Goal: Communication & Community: Share content

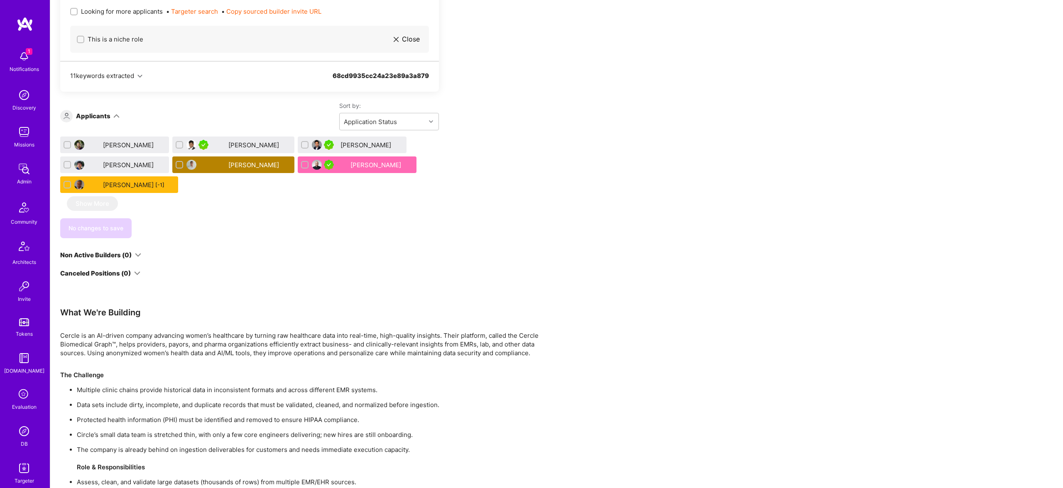
scroll to position [498, 0]
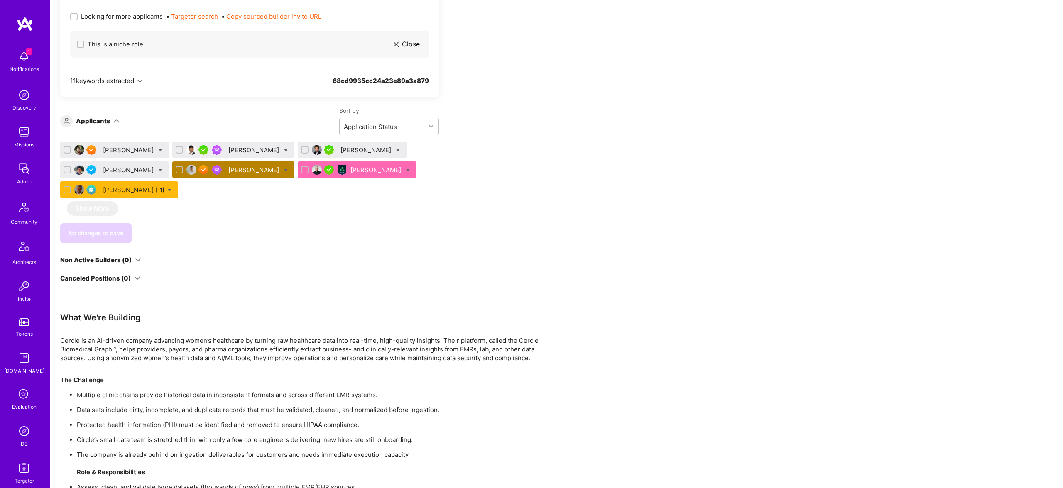
click at [110, 15] on span "Looking for more applicants" at bounding box center [122, 16] width 82 height 9
click at [78, 15] on input "Looking for more applicants" at bounding box center [75, 17] width 6 height 6
checkbox input "true"
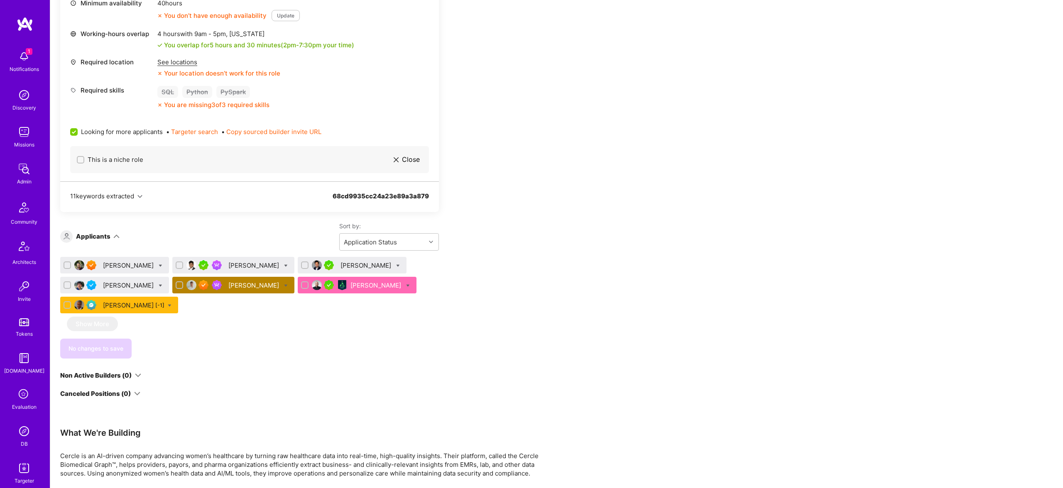
scroll to position [382, 0]
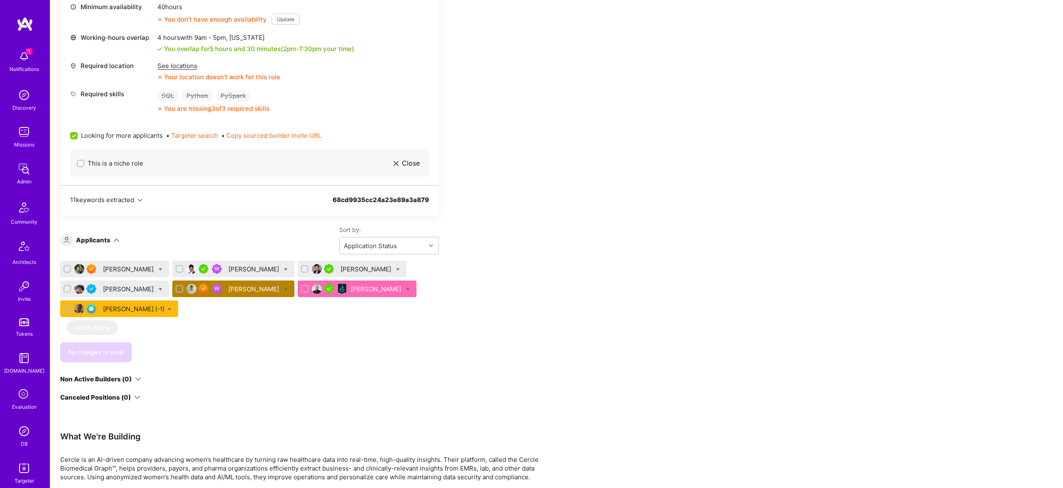
click at [159, 267] on div at bounding box center [161, 269] width 4 height 9
checkbox input "true"
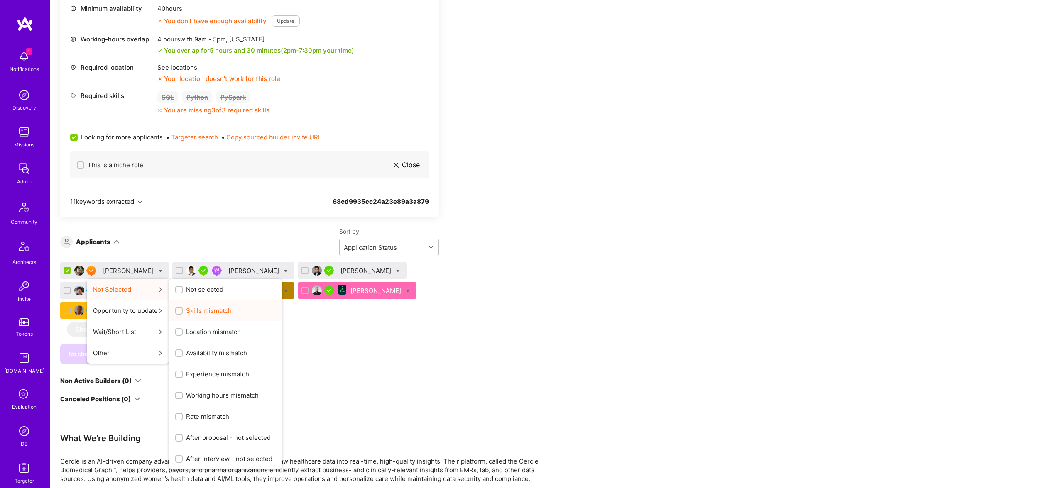
scroll to position [377, 0]
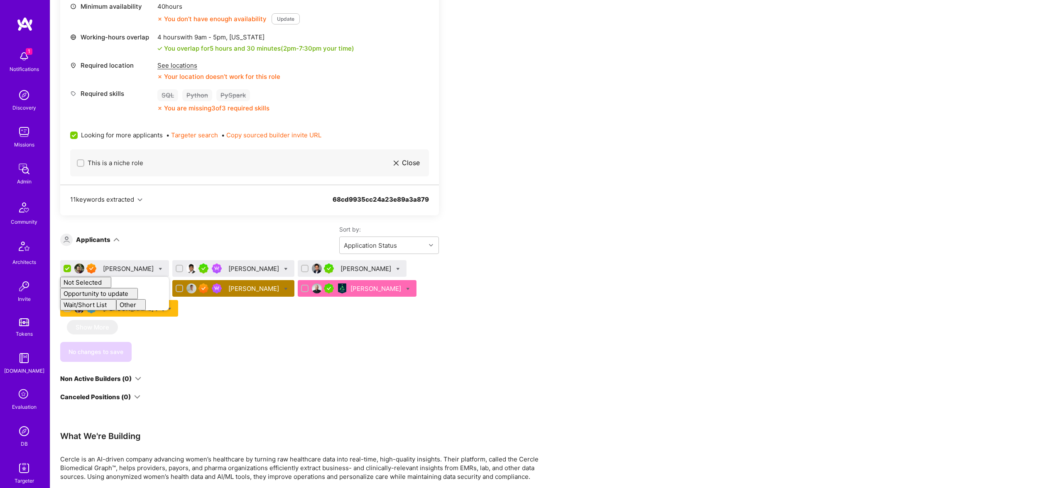
click at [657, 121] on div "Apply for a Mission Role We’re actively looking for builders. This is the best …" at bounding box center [556, 314] width 1012 height 1091
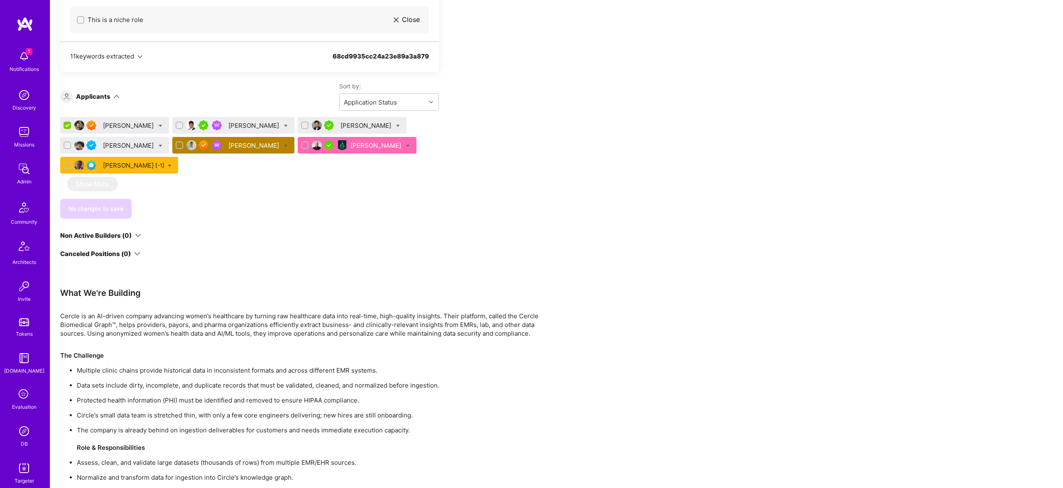
scroll to position [523, 0]
click at [396, 125] on icon at bounding box center [398, 126] width 4 height 4
checkbox input "true"
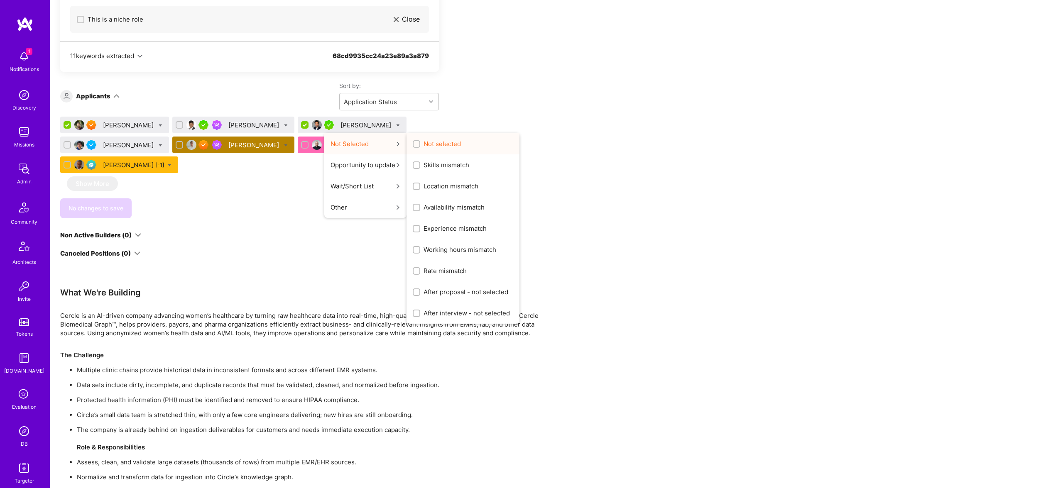
click at [423, 146] on span "Not selected" at bounding box center [441, 143] width 37 height 9
click at [414, 146] on input "Not selected" at bounding box center [417, 145] width 6 height 6
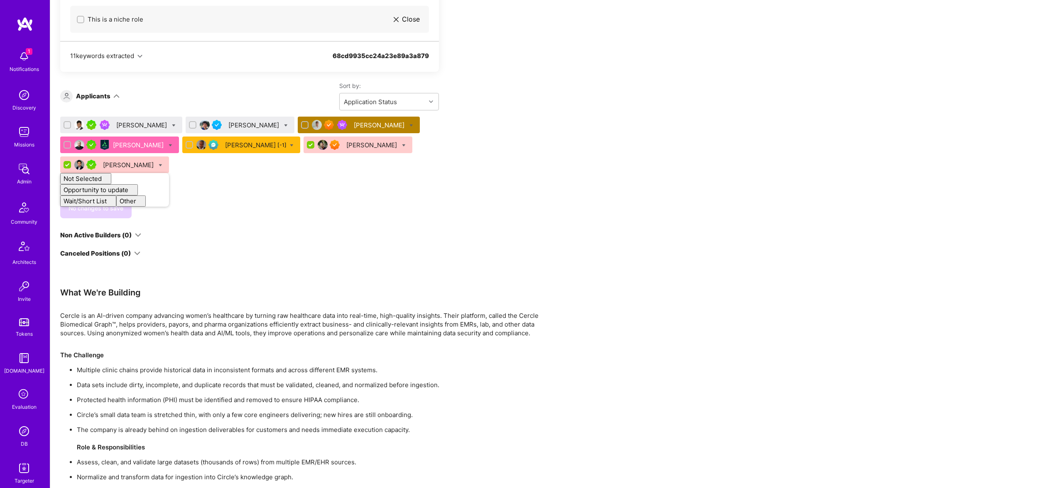
checkbox input "false"
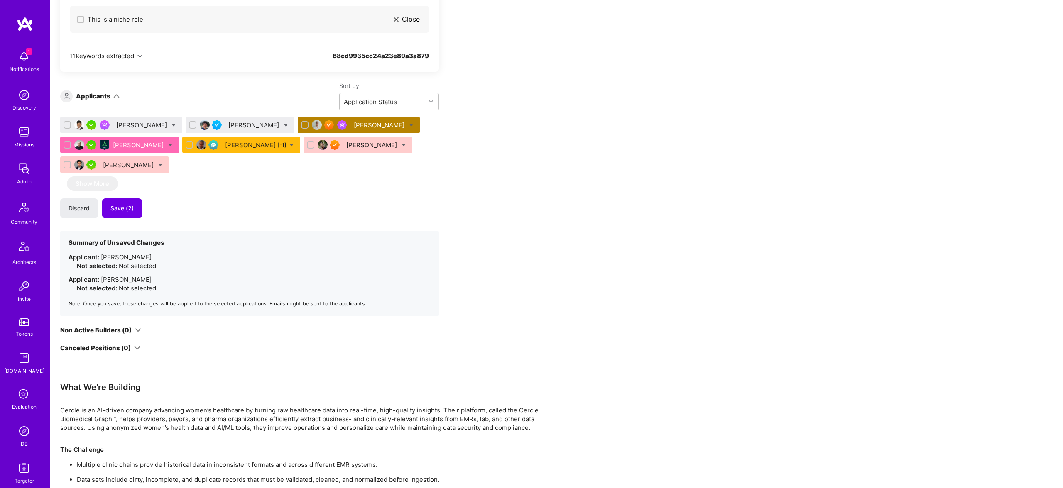
drag, startPoint x: 348, startPoint y: 183, endPoint x: 320, endPoint y: 190, distance: 28.1
click at [347, 183] on div "Archit Sharma Maurizio Morri Jakub Kielbasiewicz Mateusz Cytrowski Aadi Tarhalk…" at bounding box center [249, 217] width 379 height 200
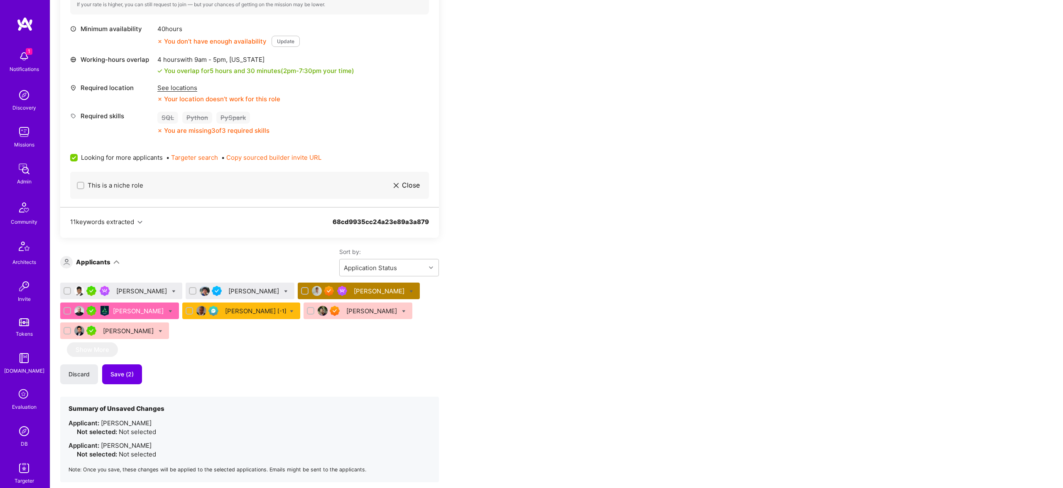
scroll to position [301, 0]
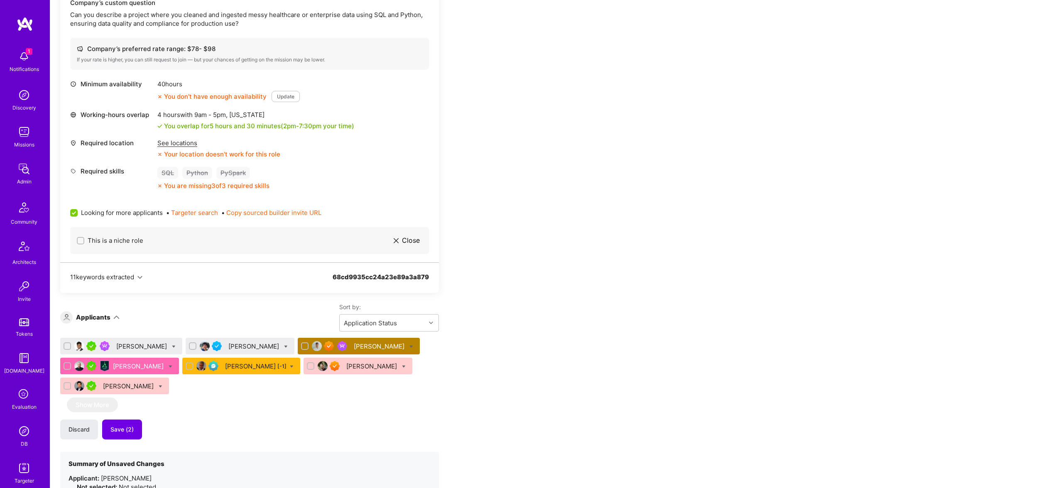
click at [270, 343] on div "Maurizio Morri" at bounding box center [240, 346] width 109 height 17
click at [284, 346] on icon at bounding box center [286, 347] width 4 height 4
checkbox input "true"
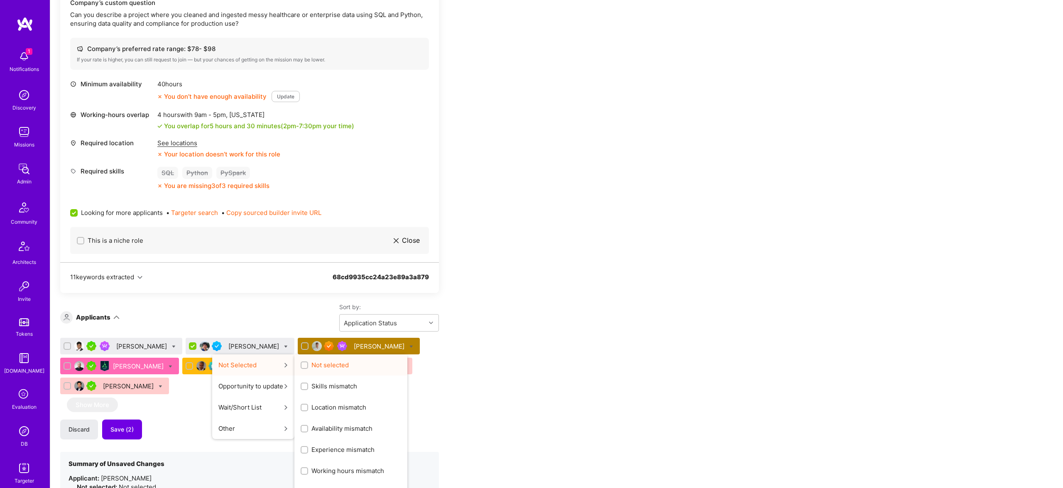
click at [311, 368] on span "Not selected" at bounding box center [329, 365] width 37 height 9
click at [303, 368] on input "Not selected" at bounding box center [305, 366] width 6 height 6
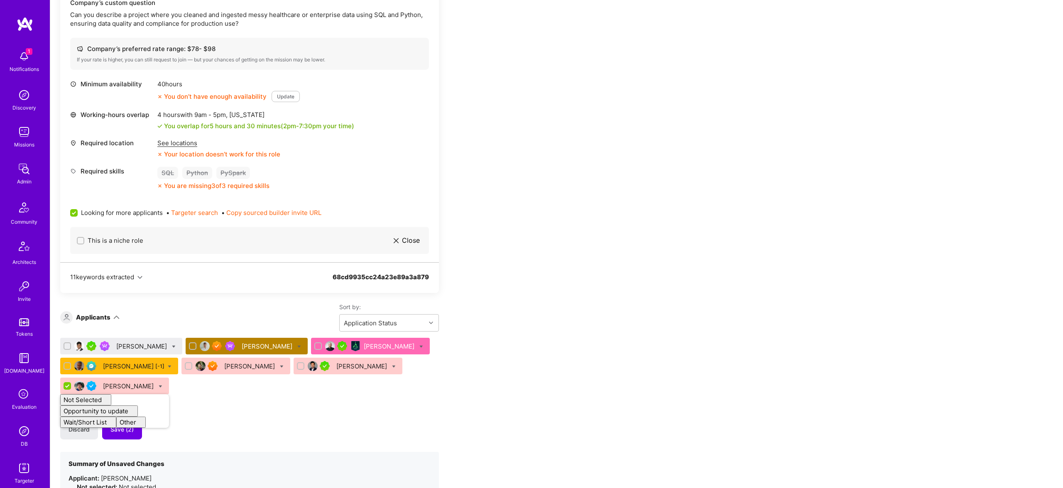
checkbox input "false"
click at [542, 410] on div "Apply for a Mission Role We’re actively looking for builders. This is the best …" at bounding box center [309, 432] width 498 height 1150
click at [131, 435] on button "Save (3)" at bounding box center [122, 430] width 40 height 20
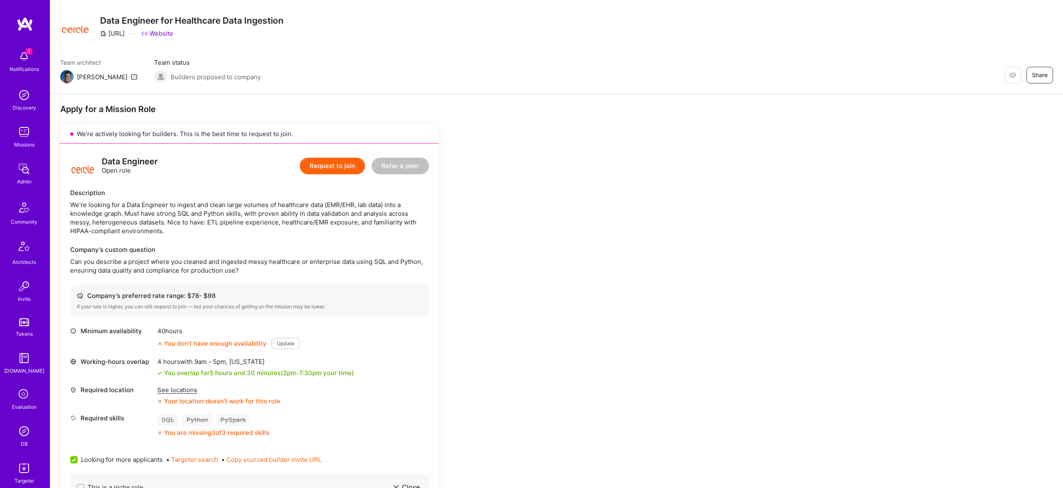
scroll to position [54, 0]
click at [277, 279] on div "Data Engineer Open role Request to join Refer a peer Description We’re looking …" at bounding box center [249, 327] width 379 height 366
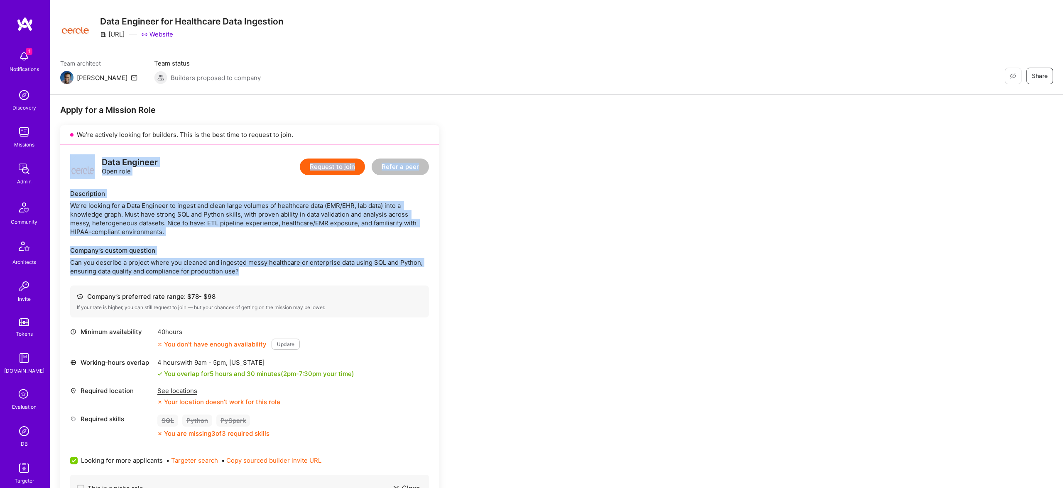
drag, startPoint x: 273, startPoint y: 279, endPoint x: 195, endPoint y: 244, distance: 85.5
click at [229, 277] on div "Data Engineer Open role Request to join Refer a peer Description We’re looking …" at bounding box center [249, 327] width 379 height 366
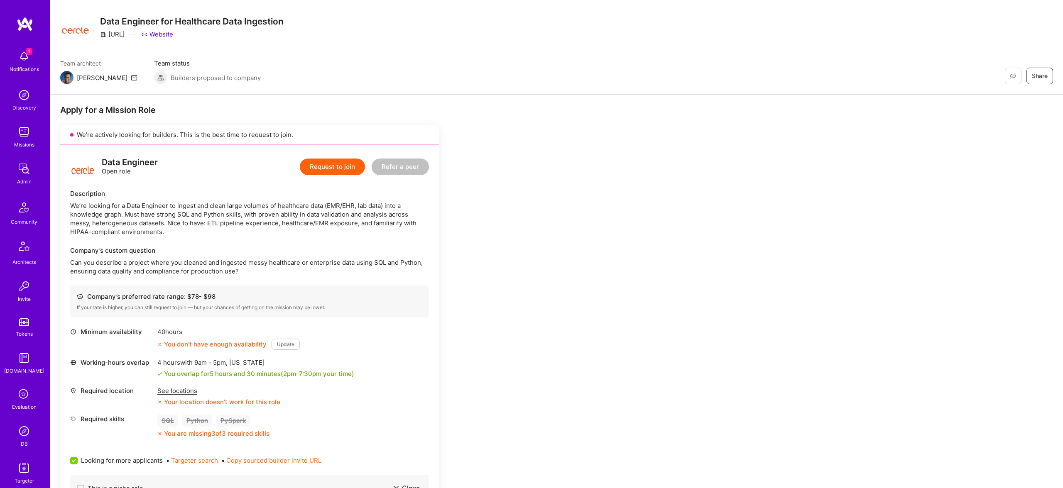
click at [286, 310] on div "If your rate is higher, you can still request to join — but your chances of get…" at bounding box center [249, 307] width 345 height 7
click at [318, 207] on div "We’re looking for a Data Engineer to ingest and clean large volumes of healthca…" at bounding box center [249, 218] width 359 height 35
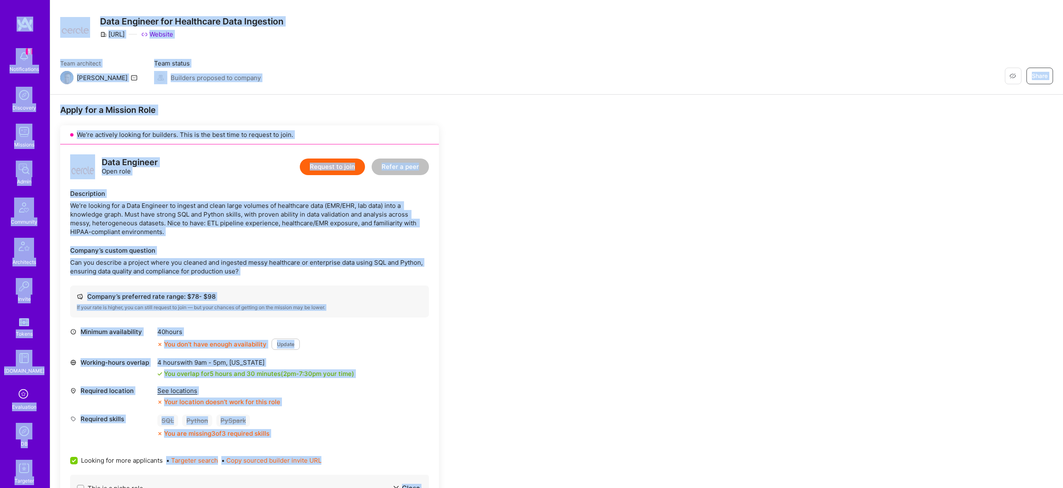
copy div "1 Notifications Discovery Missions Admin Community Architects Invite Tokens A.G…"
click at [237, 71] on div "Team architect Luis Team status Builders proposed to company Restore Not Intere…" at bounding box center [556, 71] width 992 height 25
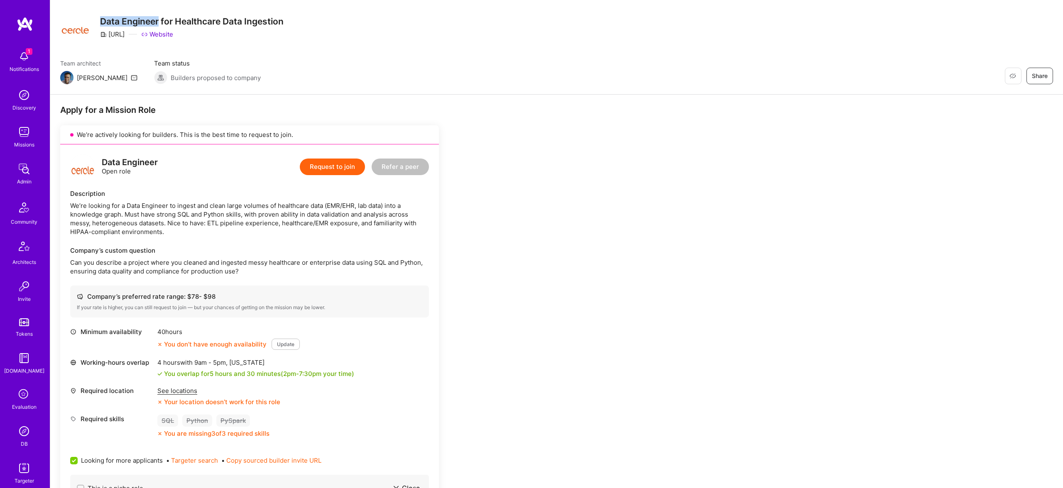
drag, startPoint x: 100, startPoint y: 20, endPoint x: 159, endPoint y: 20, distance: 58.9
click at [159, 20] on h3 "Data Engineer for Healthcare Data Ingestion" at bounding box center [191, 21] width 183 height 10
copy h3 "Data Engineer"
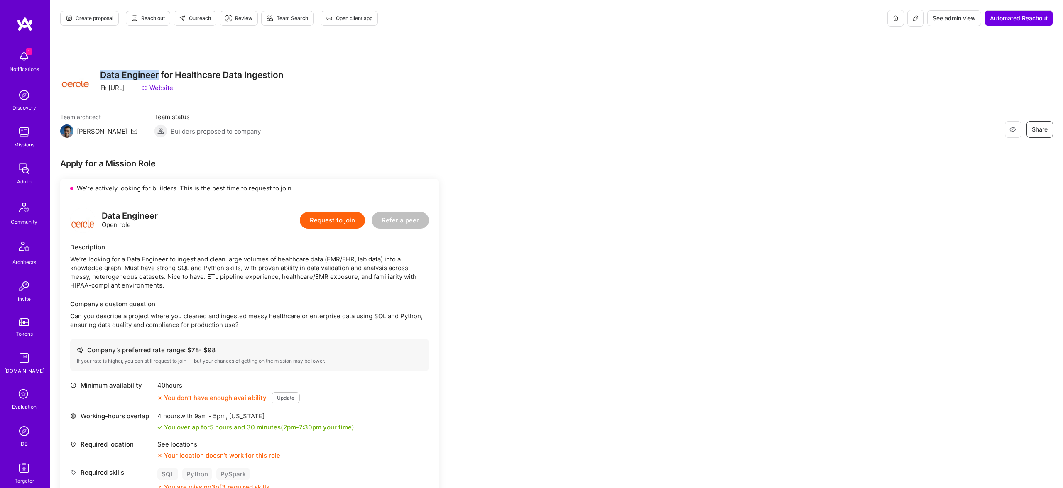
click at [196, 19] on span "Outreach" at bounding box center [195, 18] width 32 height 7
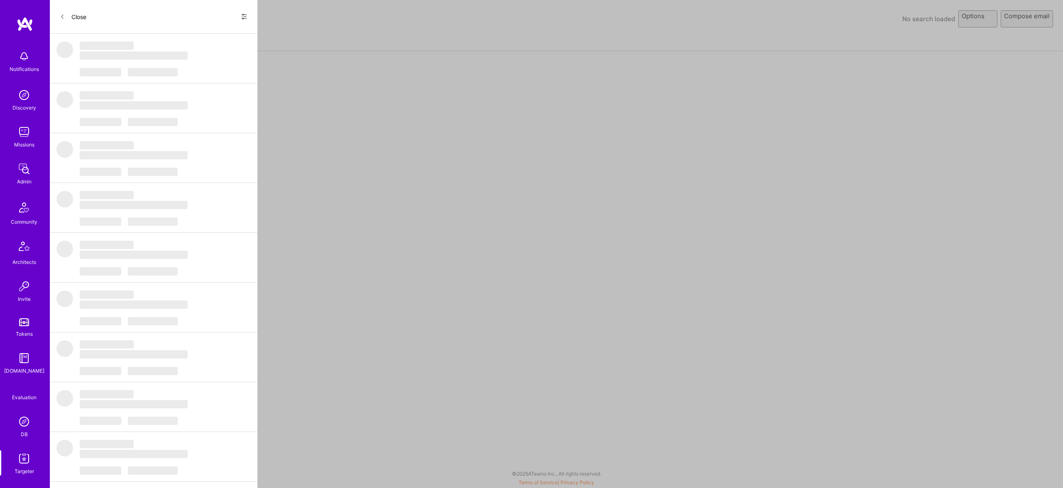
select select "rich-reachout"
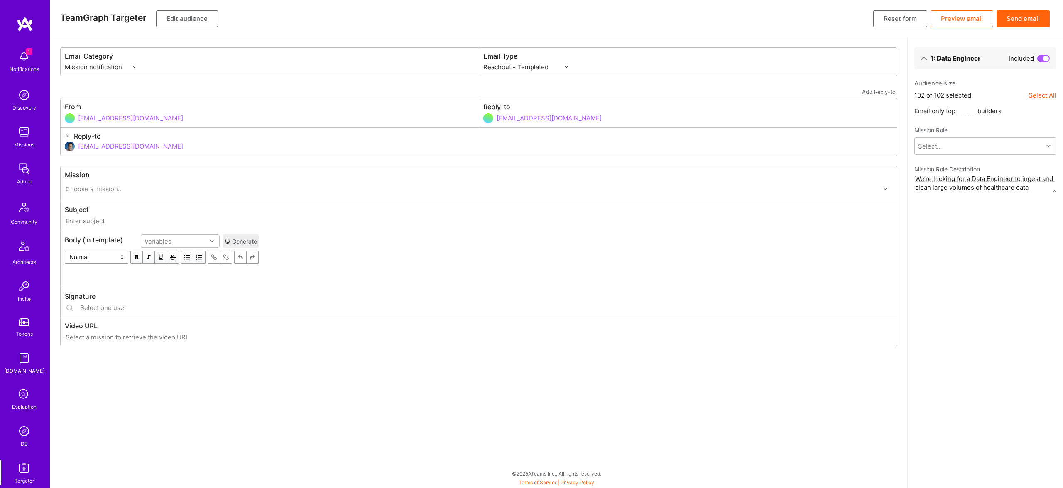
type input "[DOMAIN_NAME] // [URL]: Data Engineer for Healthcare Data Ingestion"
type input "[EMAIL_ADDRESS][DOMAIN_NAME]"
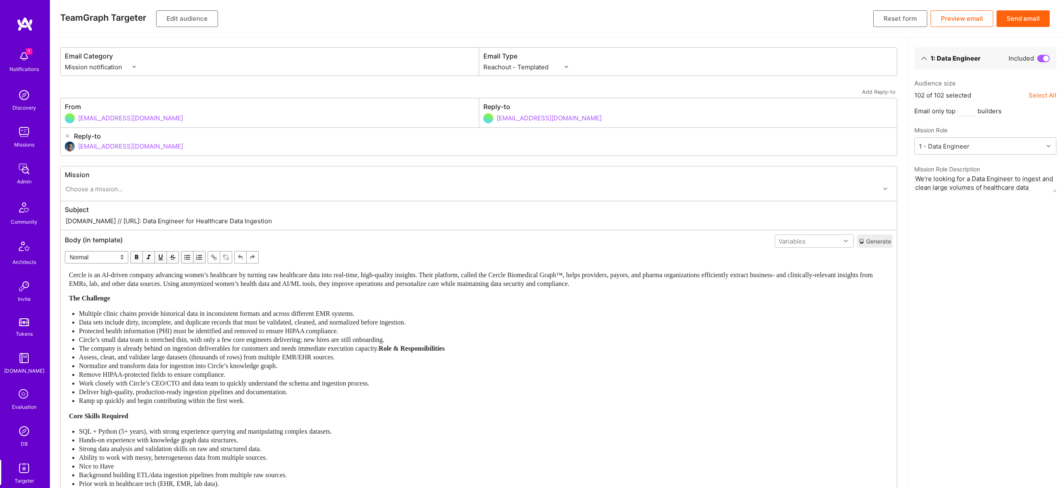
click at [284, 269] on div "Cercle is an AI-driven company advancing women’s healthcare by turning raw heal…" at bounding box center [478, 388] width 827 height 242
click at [319, 295] on div "The Challenge" at bounding box center [478, 298] width 819 height 9
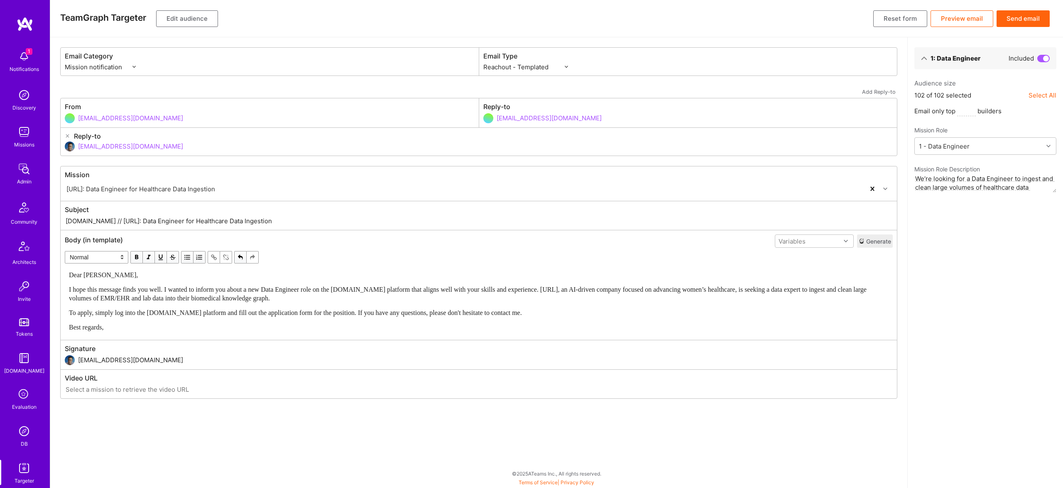
click at [146, 279] on div "Dear [PERSON_NAME]," at bounding box center [478, 275] width 819 height 9
drag, startPoint x: 823, startPoint y: 247, endPoint x: 821, endPoint y: 244, distance: 4.3
click at [822, 246] on div "Variables" at bounding box center [814, 241] width 79 height 13
click at [821, 244] on div "Variables" at bounding box center [807, 241] width 65 height 12
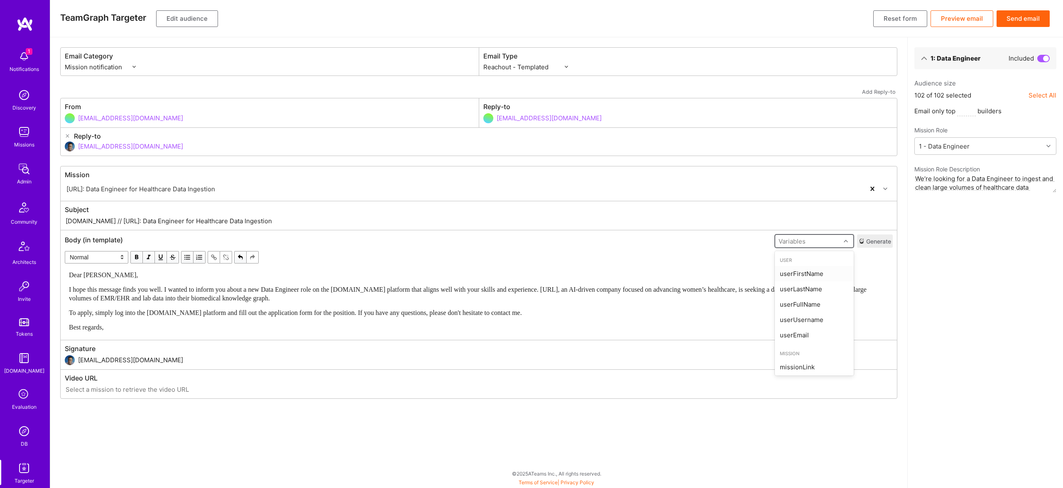
click at [808, 271] on div "userFirstName" at bounding box center [814, 273] width 79 height 15
click at [95, 273] on span "Dear [PERSON_NAME]," at bounding box center [103, 274] width 69 height 7
click at [97, 218] on input "[DOMAIN_NAME] // [URL]: Data Engineer for Healthcare Data Ingestion" at bounding box center [479, 221] width 828 height 10
drag, startPoint x: 97, startPoint y: 220, endPoint x: 368, endPoint y: 218, distance: 271.5
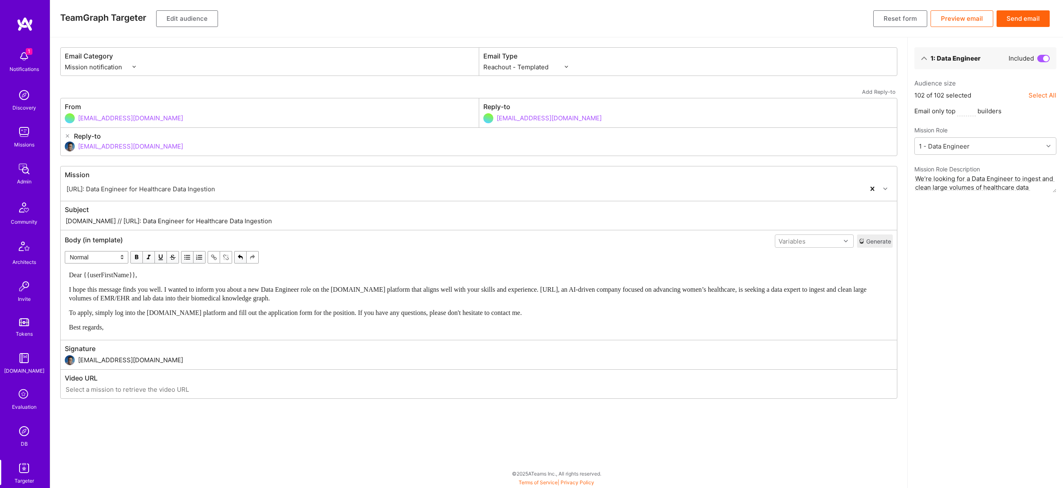
click at [368, 218] on input "[DOMAIN_NAME] // [URL]: Data Engineer for Healthcare Data Ingestion" at bounding box center [479, 221] width 828 height 10
paste input "Data Engineer Role"
type input "[DOMAIN_NAME] // Data Engineer Role for Healthcare Data Ingestion"
click at [198, 16] on button "Edit audience" at bounding box center [187, 18] width 62 height 17
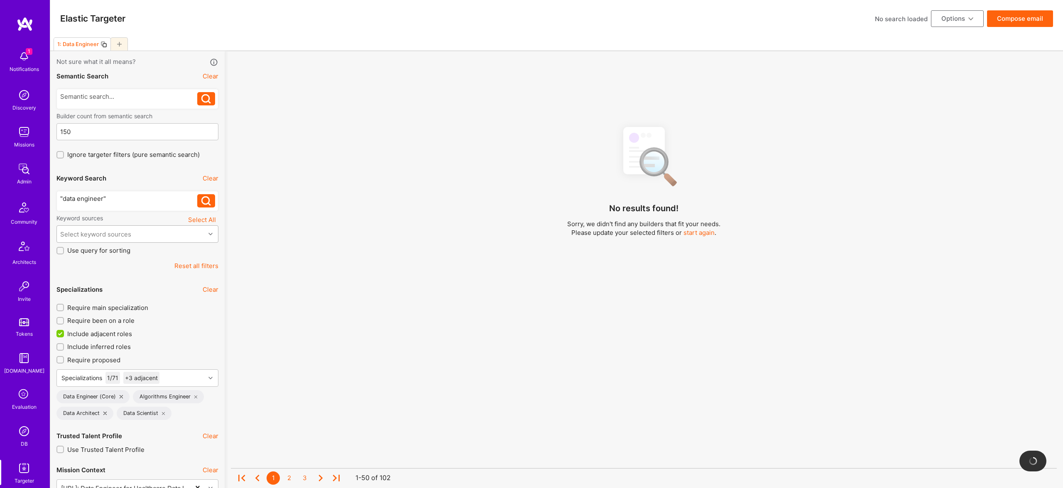
click at [145, 233] on div "Select keyword sources" at bounding box center [131, 234] width 148 height 17
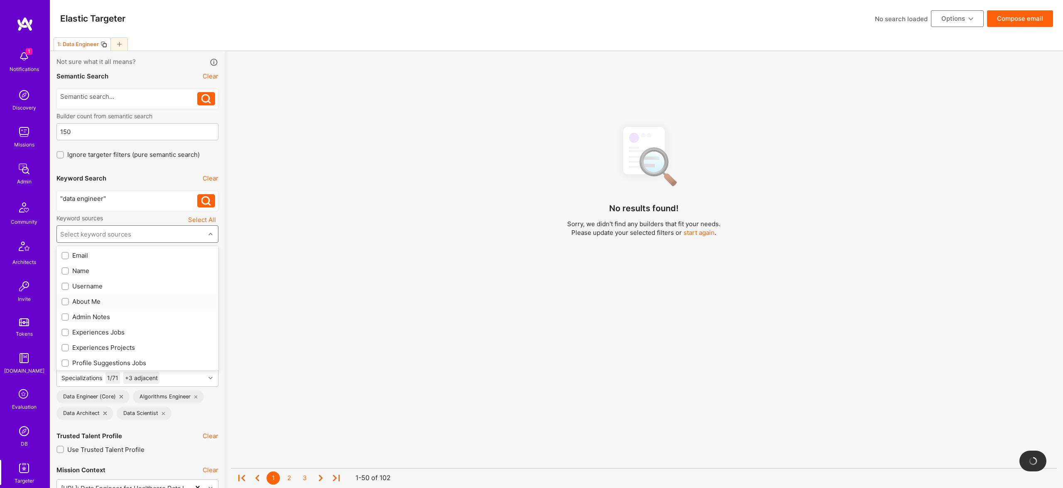
click at [96, 296] on div "About Me" at bounding box center [137, 301] width 162 height 15
checkbox input "true"
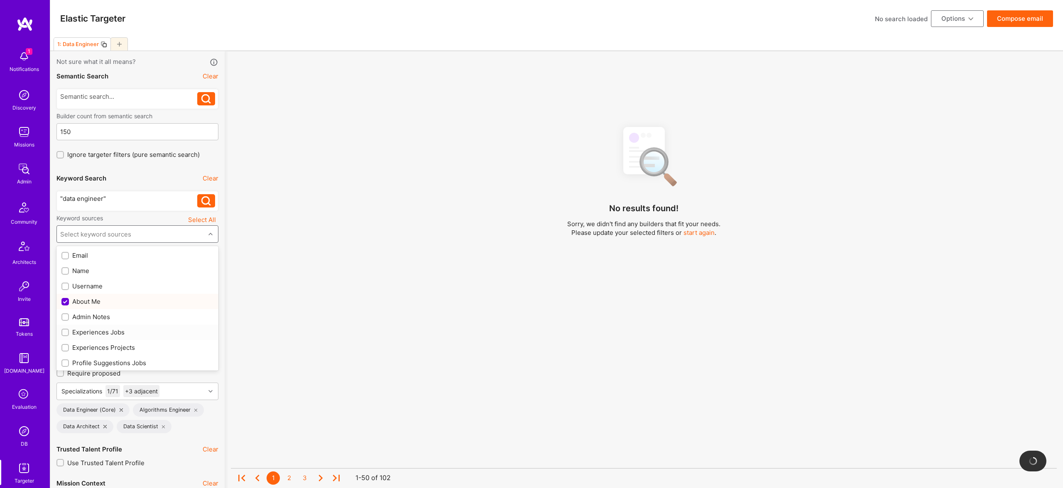
click at [107, 339] on div "Experiences Jobs" at bounding box center [137, 332] width 162 height 15
checkbox input "true"
click at [112, 347] on div "Experiences Projects" at bounding box center [137, 347] width 152 height 9
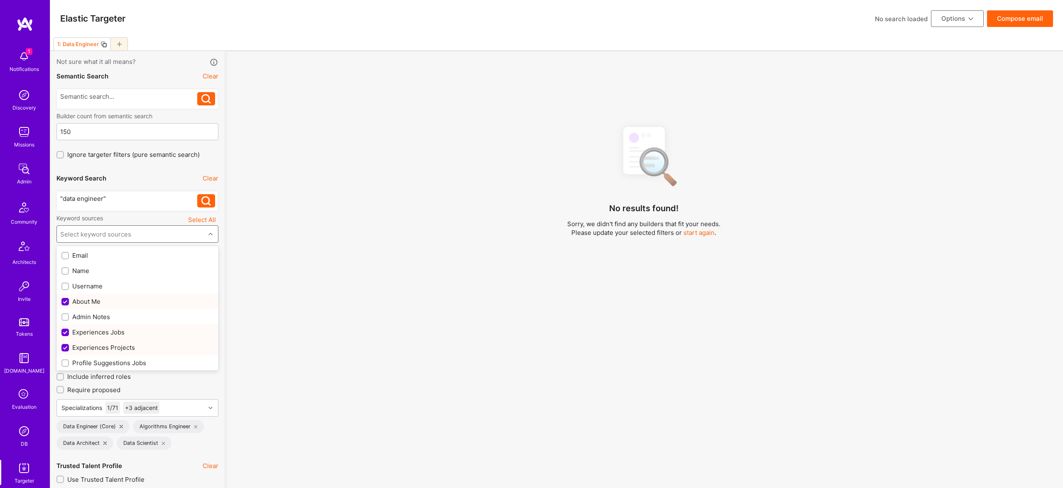
checkbox input "true"
click at [119, 252] on div "Profile Suggestions Jobs" at bounding box center [137, 253] width 152 height 9
checkbox input "true"
click at [120, 270] on div "Profile Suggestions Projects" at bounding box center [137, 269] width 152 height 9
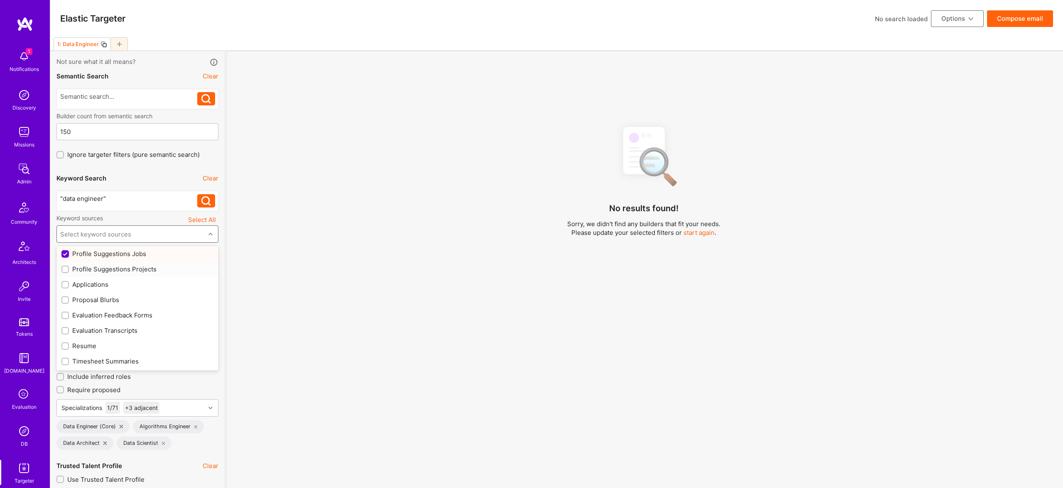
checkbox input "true"
click at [75, 343] on div "Resume" at bounding box center [137, 346] width 152 height 9
checkbox input "true"
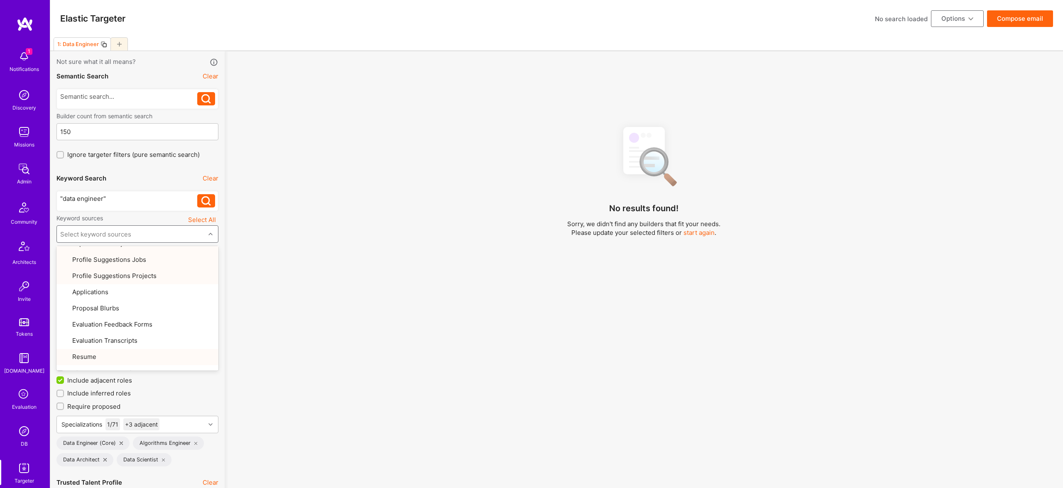
drag, startPoint x: 153, startPoint y: 192, endPoint x: 149, endPoint y: 198, distance: 7.5
click at [153, 193] on div ""data engineer" "data engineer"" at bounding box center [137, 201] width 162 height 20
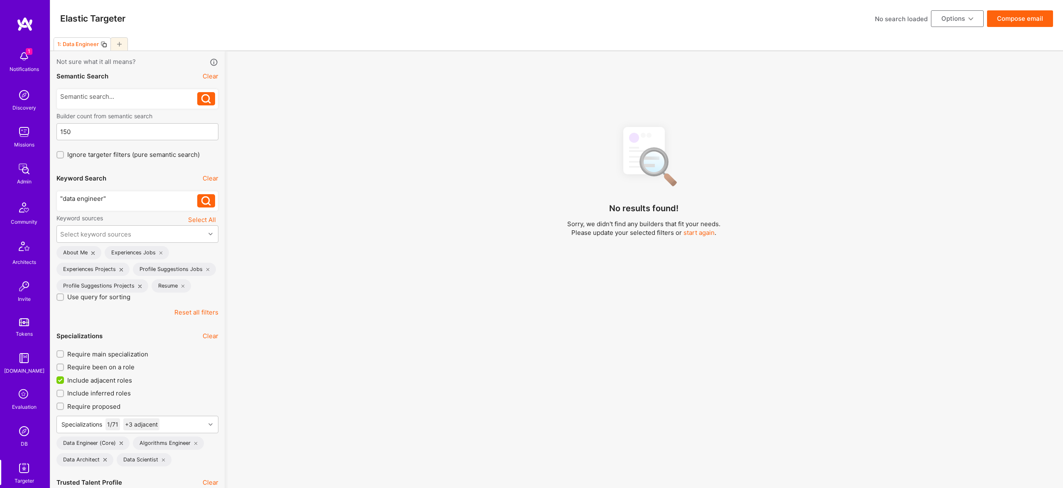
click at [127, 202] on div ""data engineer"" at bounding box center [128, 198] width 137 height 9
